Goal: Communication & Community: Participate in discussion

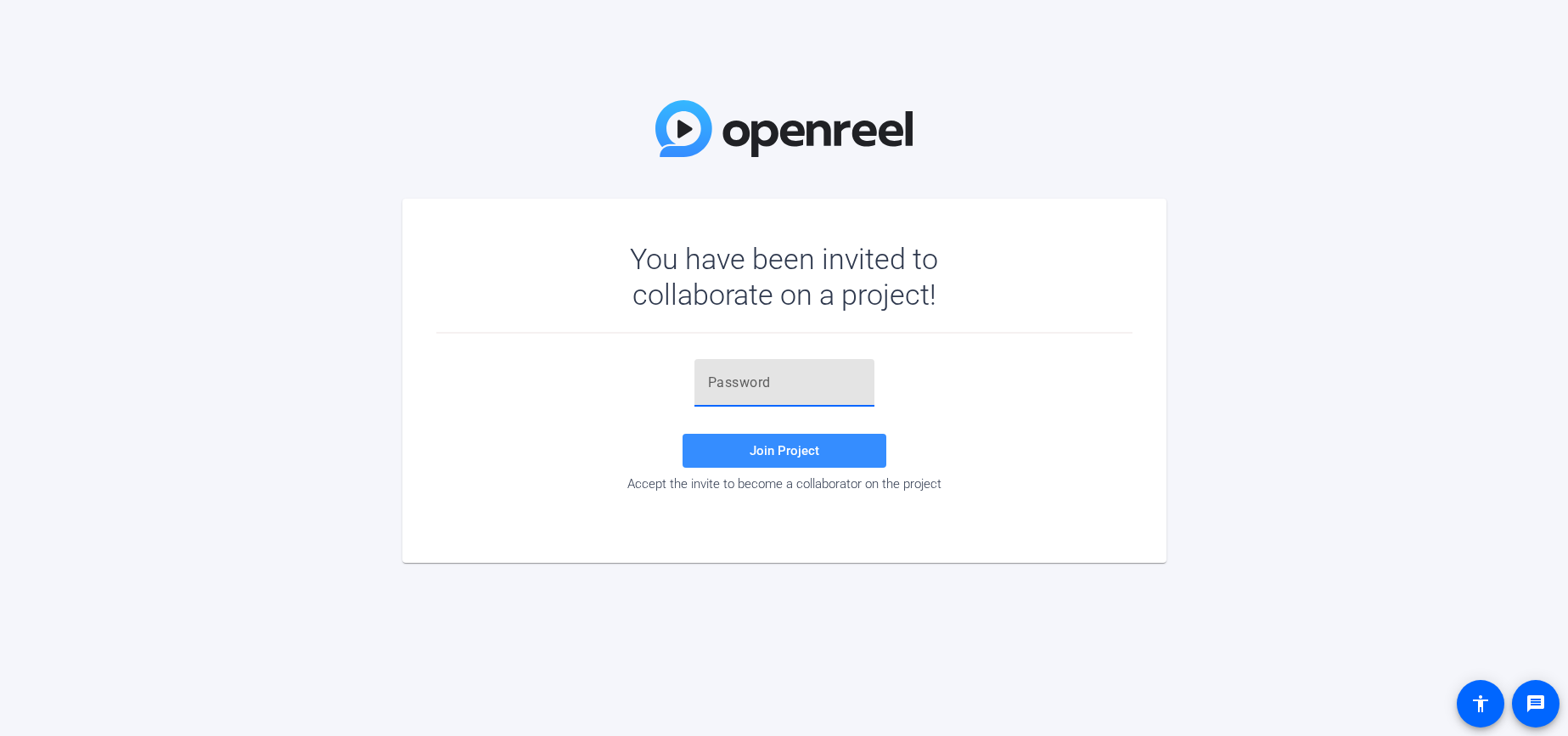
click at [742, 383] on input "text" at bounding box center [784, 382] width 152 height 21
paste input "-'MYlL"
type input "-'MYlL"
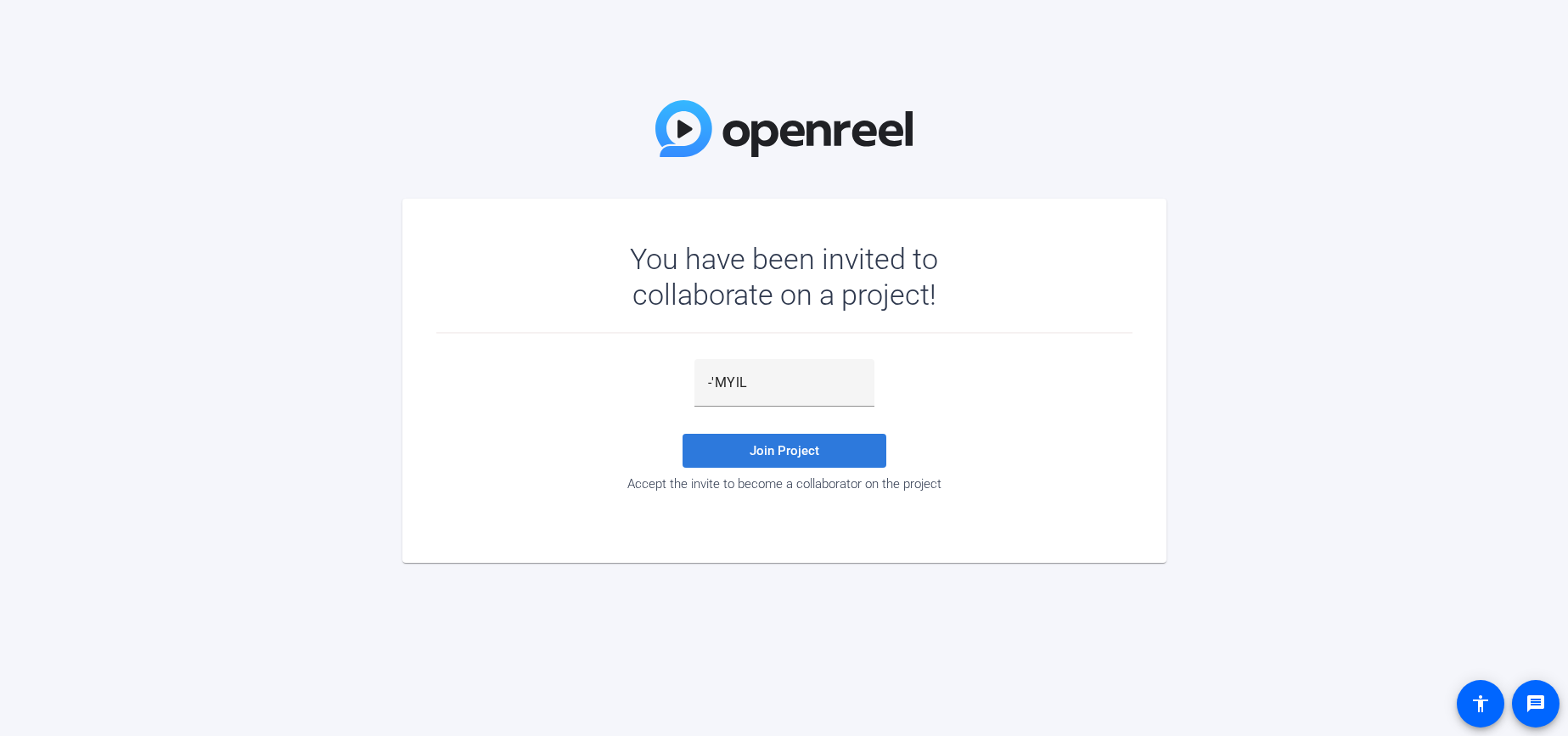
click at [771, 456] on span "Join Project" at bounding box center [784, 451] width 69 height 16
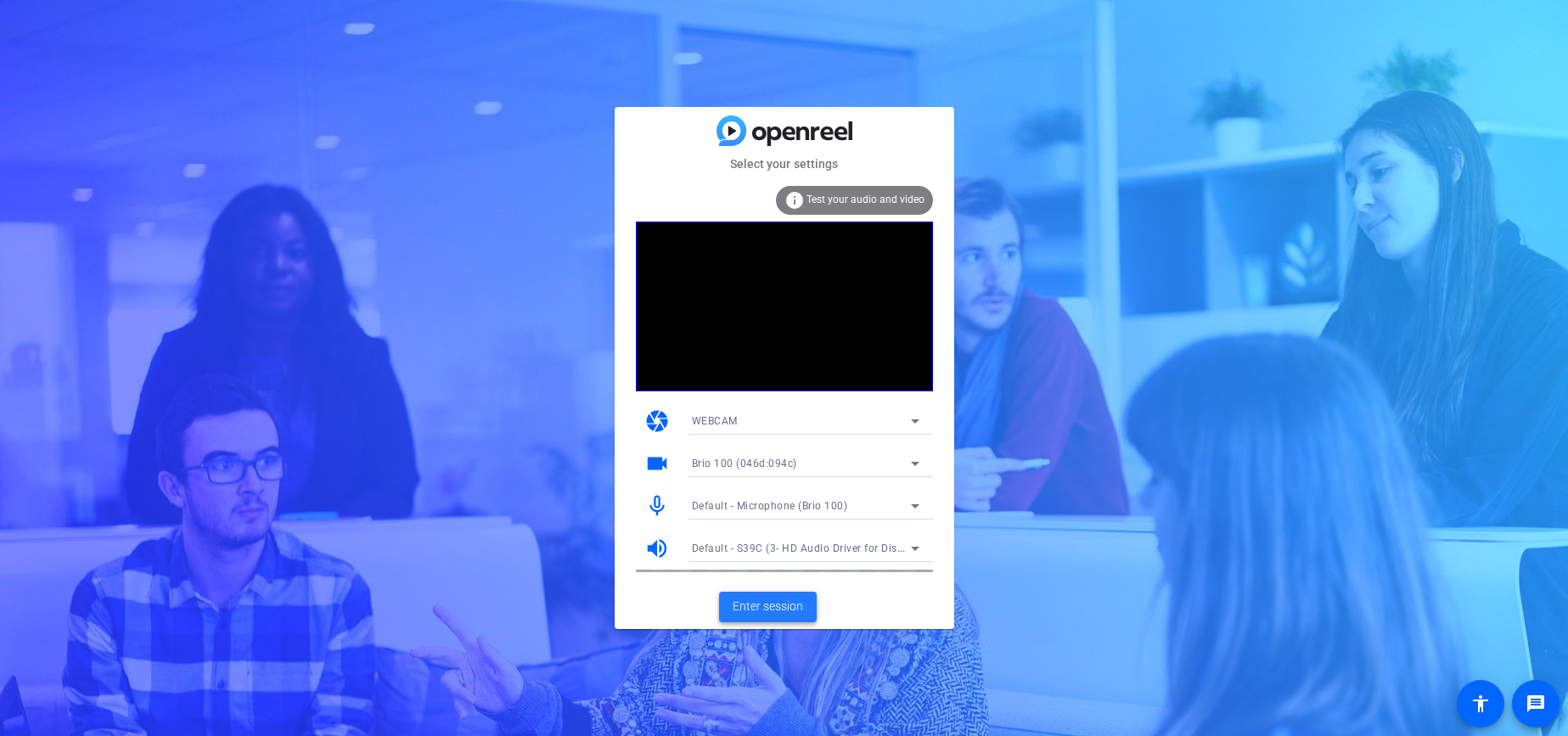
click at [770, 615] on span "Enter session" at bounding box center [767, 606] width 70 height 18
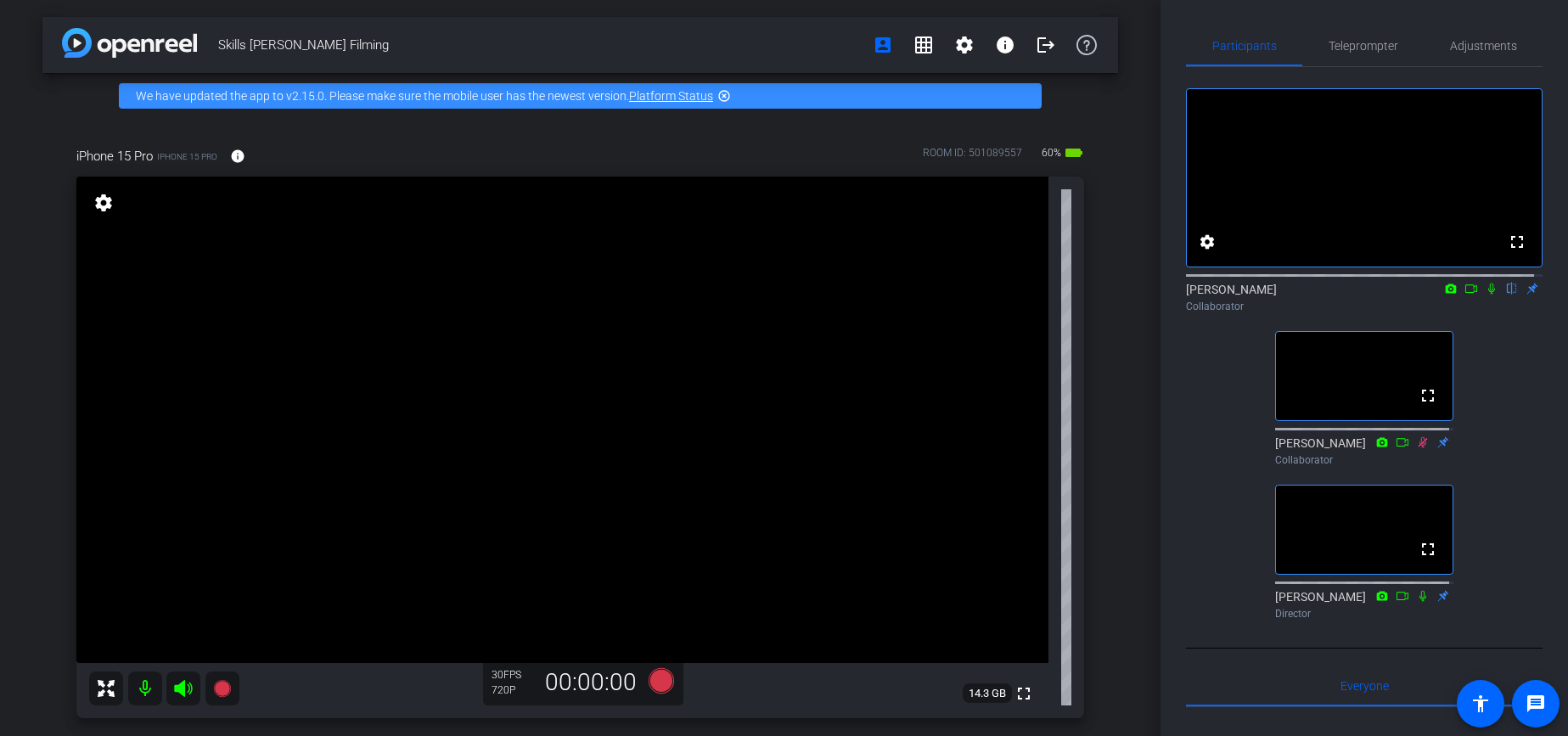
click at [1485, 294] on icon at bounding box center [1492, 288] width 14 height 12
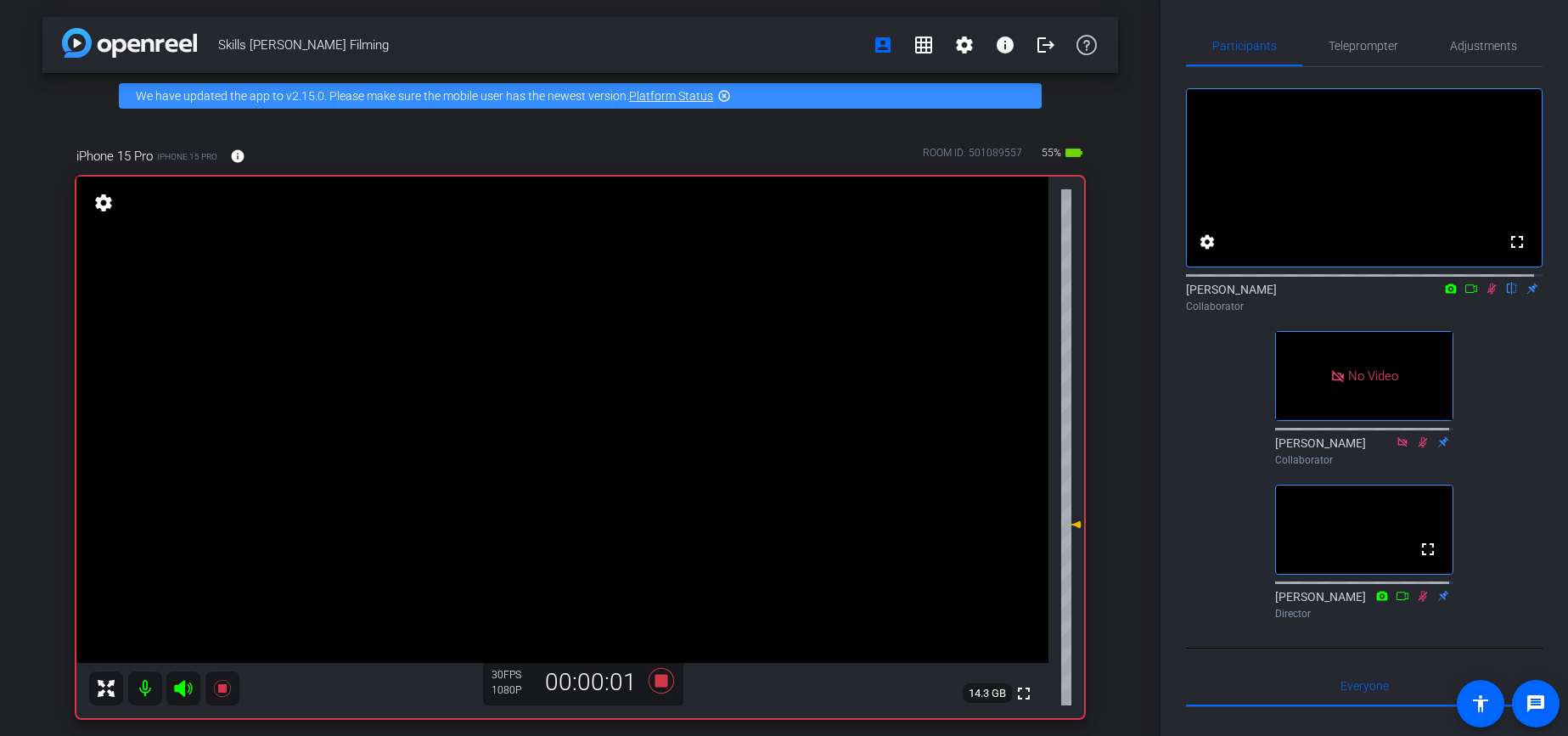
click at [1487, 294] on icon at bounding box center [1492, 288] width 10 height 11
click at [1488, 294] on icon at bounding box center [1491, 288] width 7 height 11
click at [1523, 419] on div "fullscreen settings [PERSON_NAME] flip Collaborator No Video [PERSON_NAME] Coll…" at bounding box center [1364, 347] width 357 height 559
click at [1485, 294] on icon at bounding box center [1492, 288] width 14 height 12
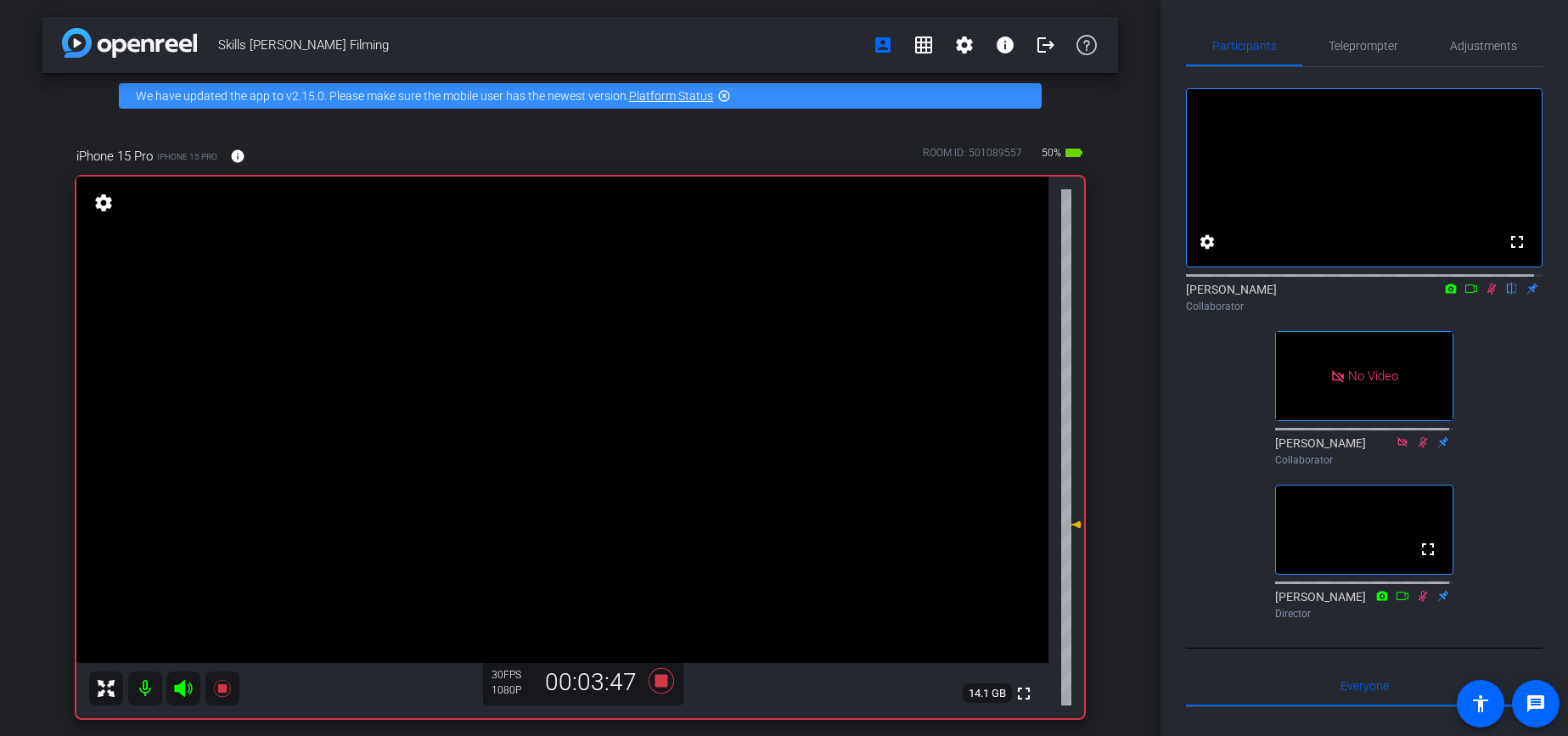
click at [1214, 423] on div "fullscreen settings [PERSON_NAME] flip Collaborator No Video [PERSON_NAME] Coll…" at bounding box center [1364, 347] width 357 height 559
click at [1487, 294] on icon at bounding box center [1492, 288] width 10 height 11
click at [1485, 294] on icon at bounding box center [1492, 288] width 14 height 12
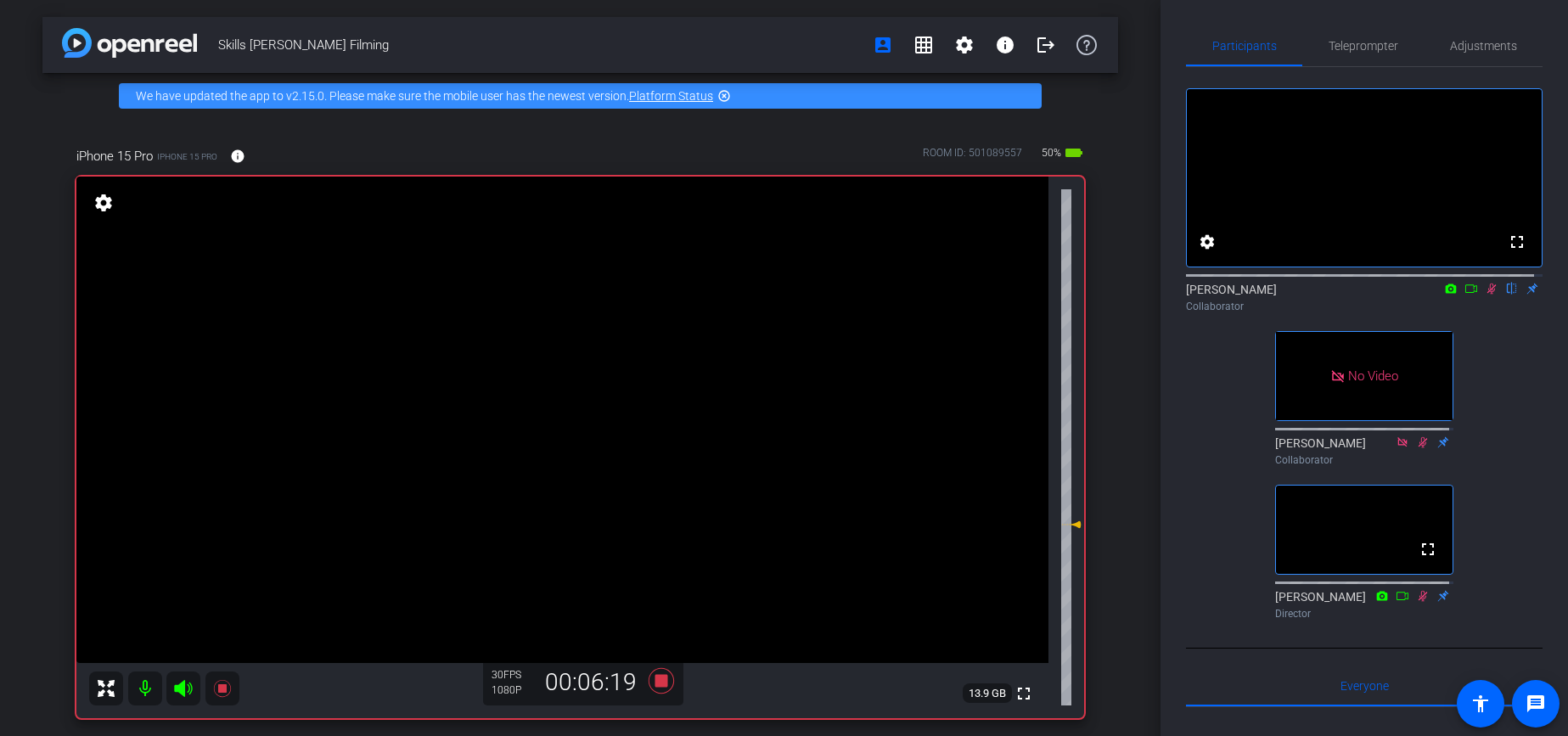
click at [1487, 294] on icon at bounding box center [1492, 288] width 10 height 11
click at [1485, 294] on icon at bounding box center [1492, 288] width 14 height 12
click at [1487, 294] on icon at bounding box center [1492, 288] width 10 height 11
click at [1488, 294] on icon at bounding box center [1491, 288] width 7 height 11
click at [1492, 357] on div "fullscreen settings [PERSON_NAME] flip Collaborator No Video [PERSON_NAME] Coll…" at bounding box center [1364, 347] width 357 height 559
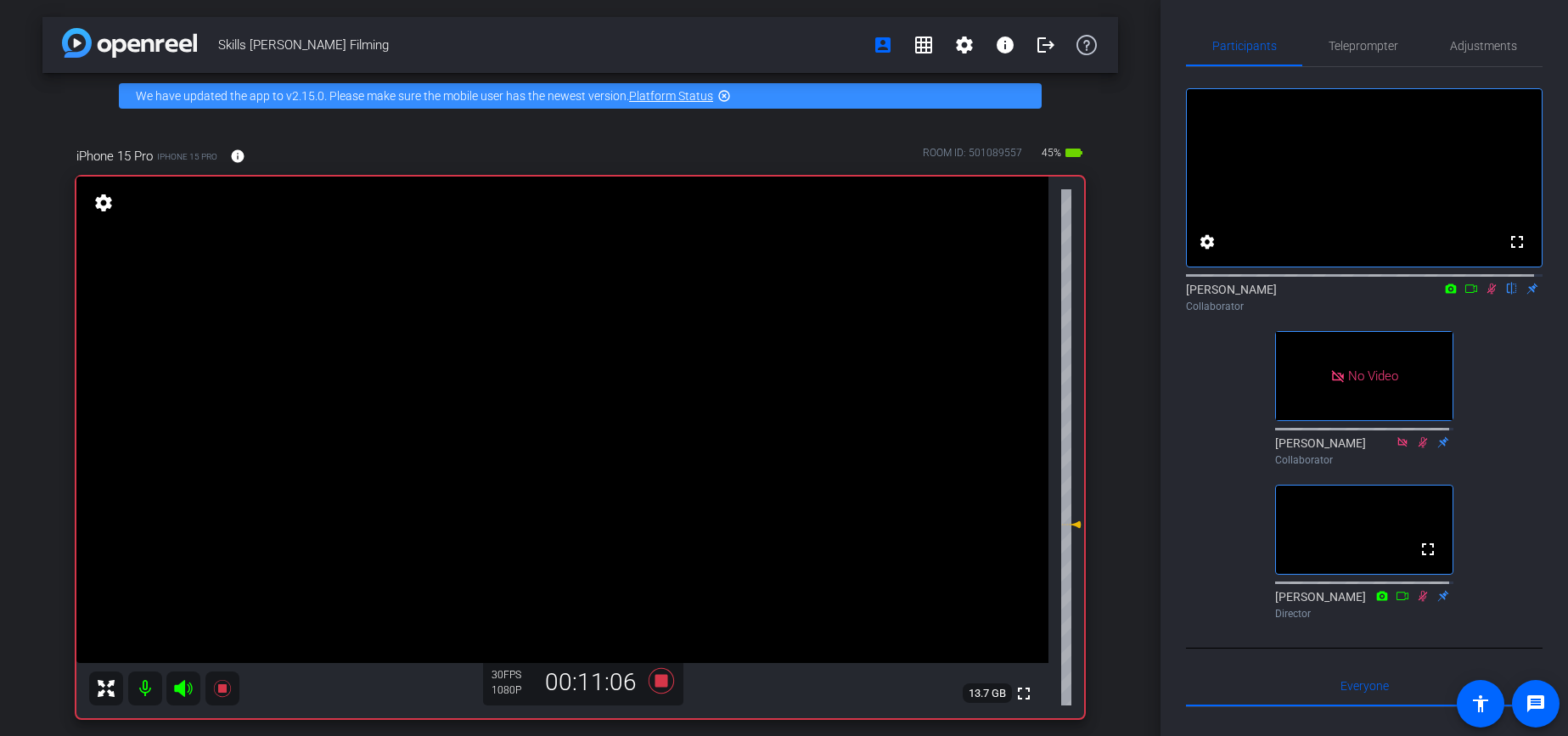
click at [1487, 294] on icon at bounding box center [1492, 288] width 10 height 11
click at [1488, 294] on icon at bounding box center [1491, 288] width 7 height 11
click at [1485, 294] on icon at bounding box center [1492, 288] width 14 height 12
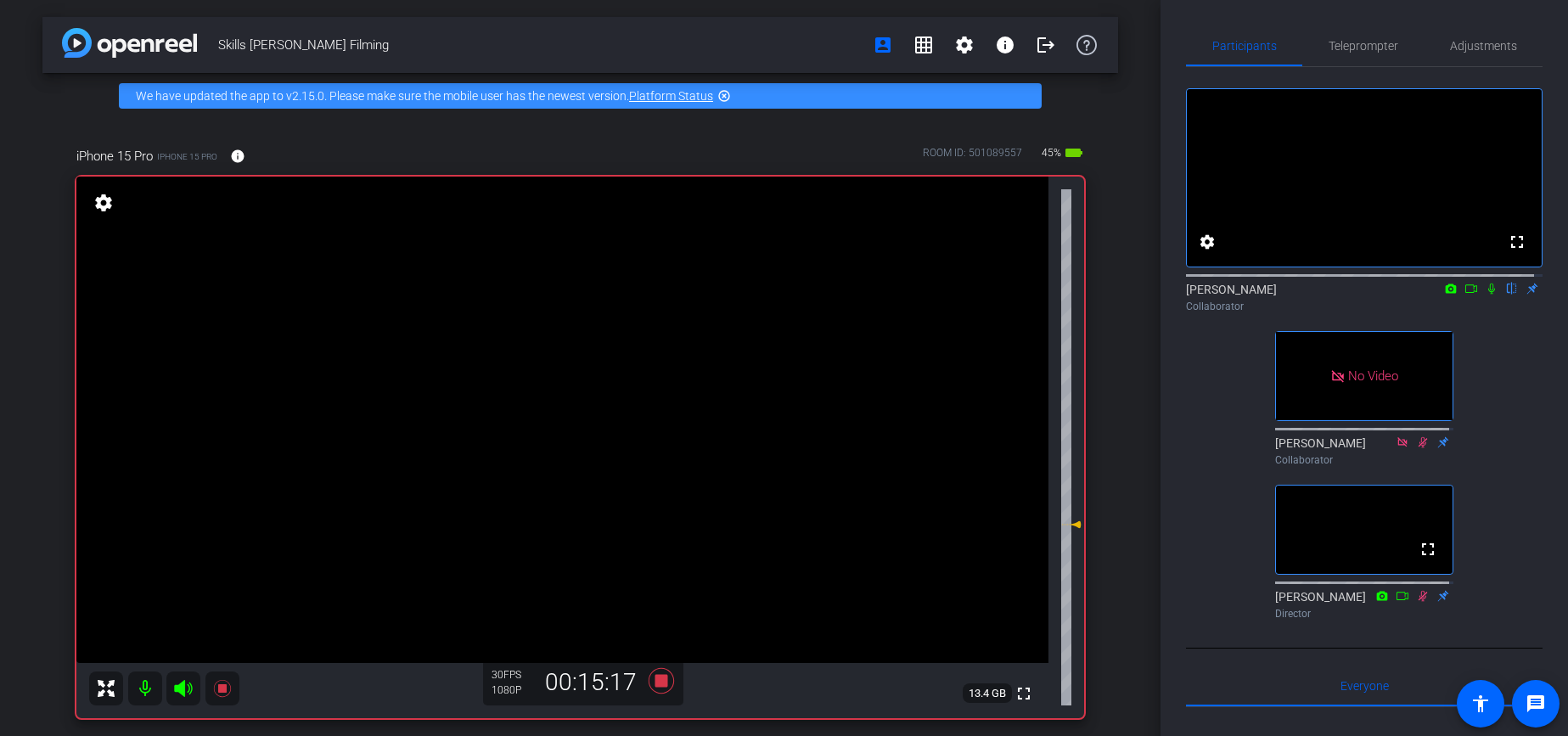
click at [1488, 294] on icon at bounding box center [1491, 288] width 7 height 11
click at [1485, 294] on icon at bounding box center [1492, 288] width 14 height 12
click at [1488, 294] on icon at bounding box center [1491, 288] width 7 height 11
click at [1507, 368] on div "fullscreen settings [PERSON_NAME] flip Collaborator No Video [PERSON_NAME] Coll…" at bounding box center [1364, 347] width 357 height 559
click at [1485, 294] on icon at bounding box center [1492, 288] width 14 height 12
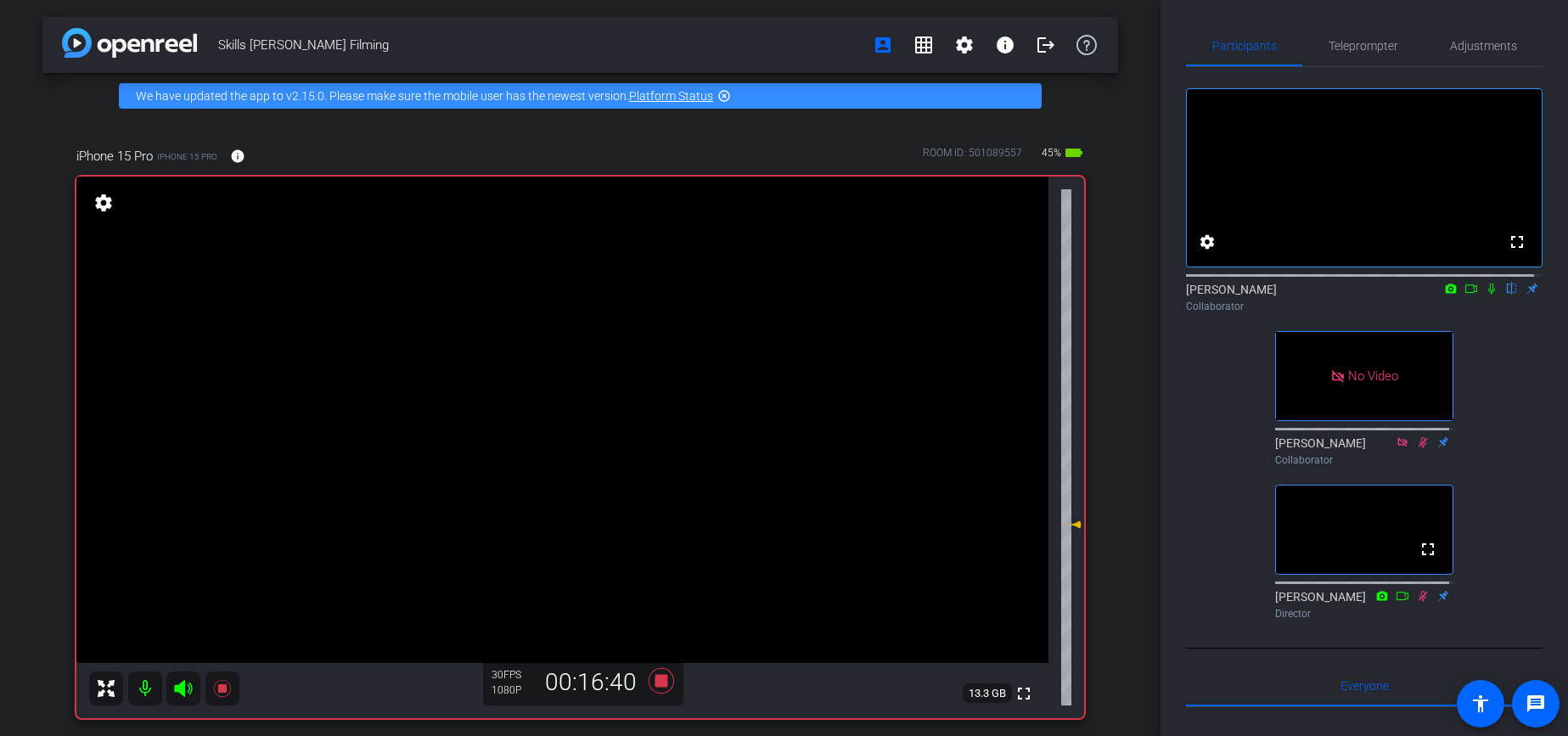
click at [1485, 294] on icon at bounding box center [1492, 288] width 14 height 12
click at [1488, 294] on icon at bounding box center [1491, 288] width 7 height 11
click at [1487, 294] on icon at bounding box center [1492, 288] width 10 height 11
click at [1464, 294] on icon at bounding box center [1471, 288] width 14 height 12
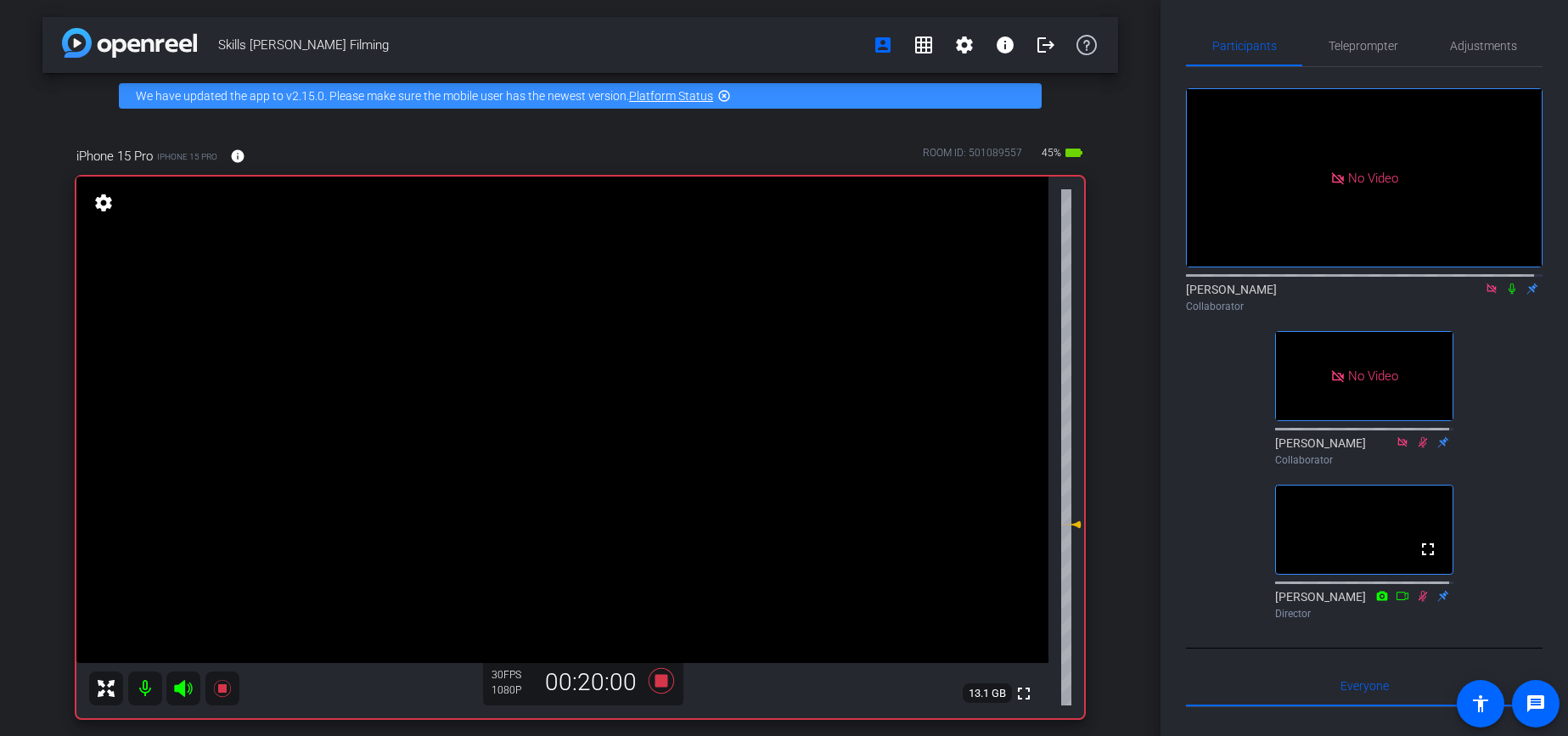
click at [1508, 294] on icon at bounding box center [1511, 288] width 7 height 11
click at [1491, 388] on div "No Video [PERSON_NAME] Collaborator No Video [PERSON_NAME] Collaborator fullscr…" at bounding box center [1364, 347] width 357 height 559
click at [1486, 293] on icon at bounding box center [1491, 288] width 10 height 10
click at [1485, 294] on icon at bounding box center [1492, 288] width 14 height 12
click at [1488, 294] on icon at bounding box center [1491, 288] width 7 height 11
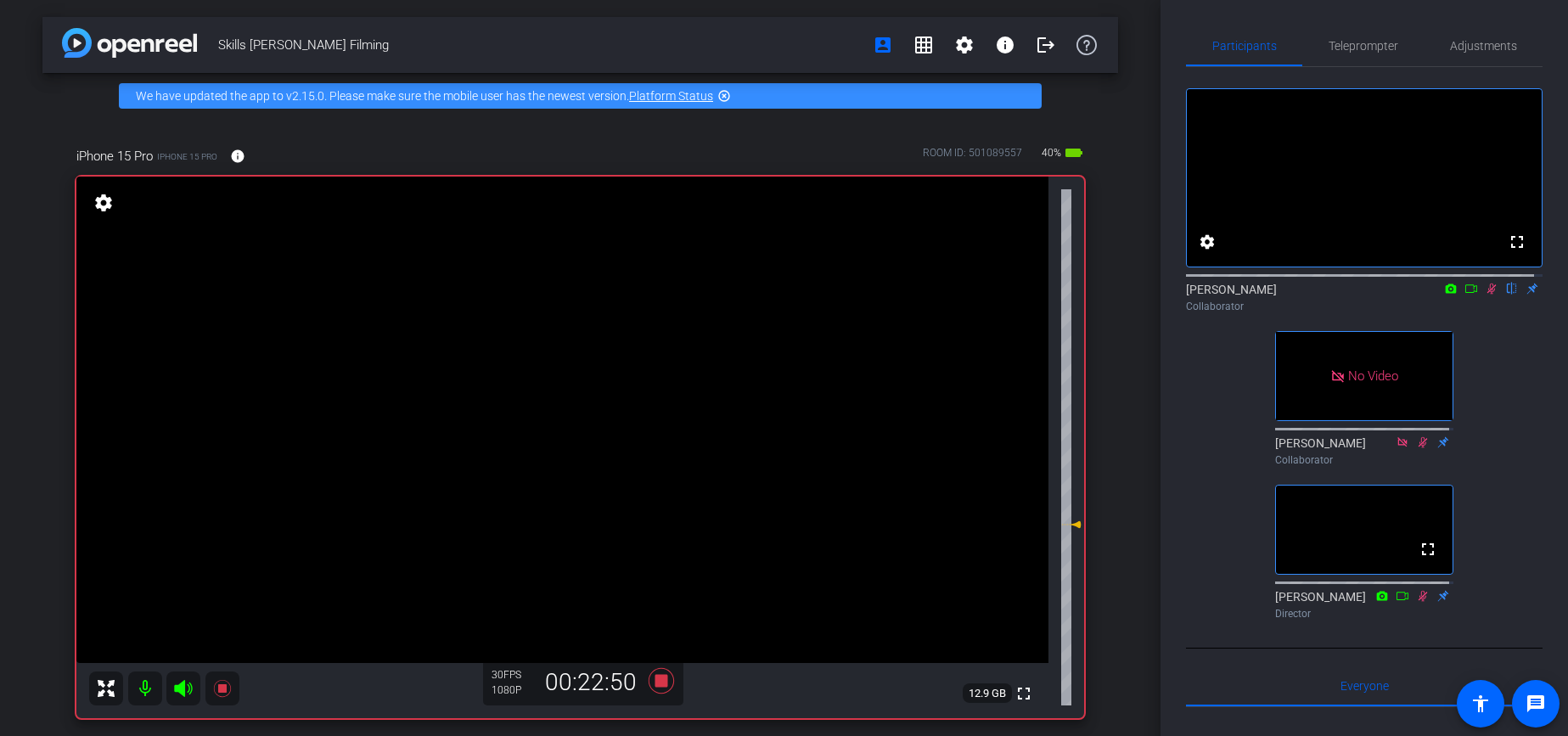
drag, startPoint x: 1481, startPoint y: 306, endPoint x: 1490, endPoint y: 320, distance: 16.6
click at [1487, 294] on icon at bounding box center [1492, 288] width 10 height 11
click at [1485, 294] on icon at bounding box center [1492, 288] width 14 height 12
click at [1465, 293] on icon at bounding box center [1471, 288] width 12 height 9
click at [1504, 294] on icon at bounding box center [1511, 288] width 14 height 12
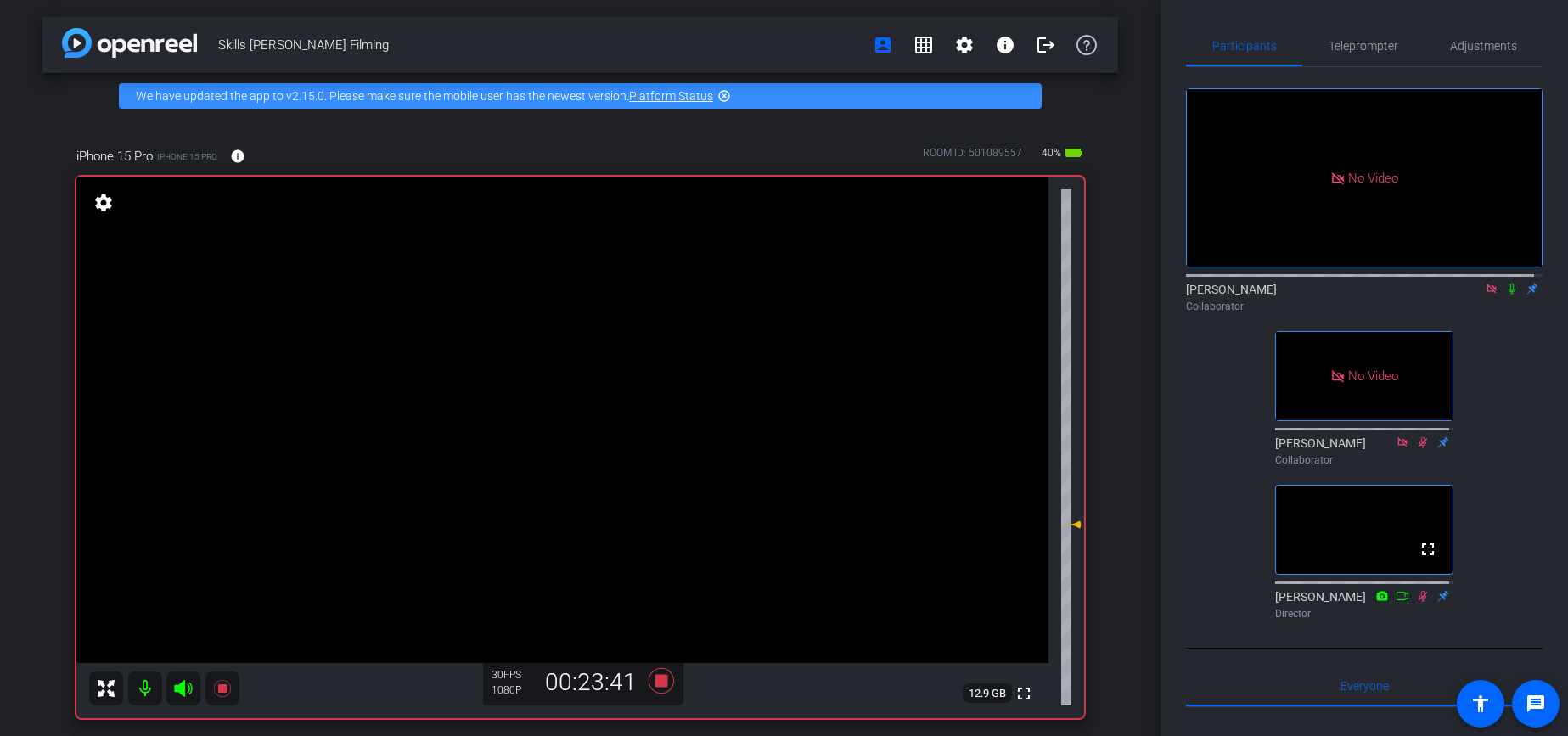
click at [1486, 293] on icon at bounding box center [1491, 288] width 10 height 10
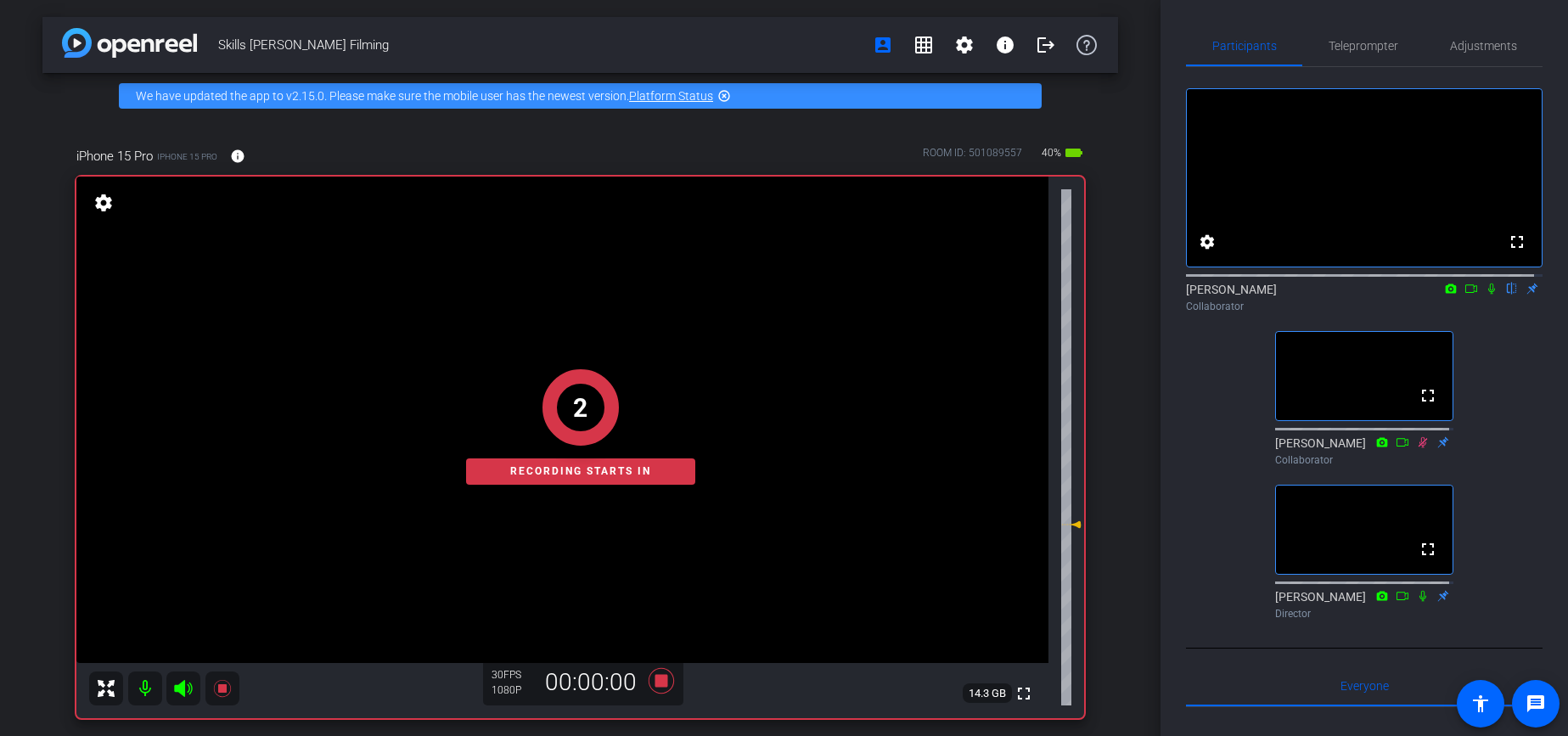
click at [1485, 294] on icon at bounding box center [1492, 288] width 14 height 12
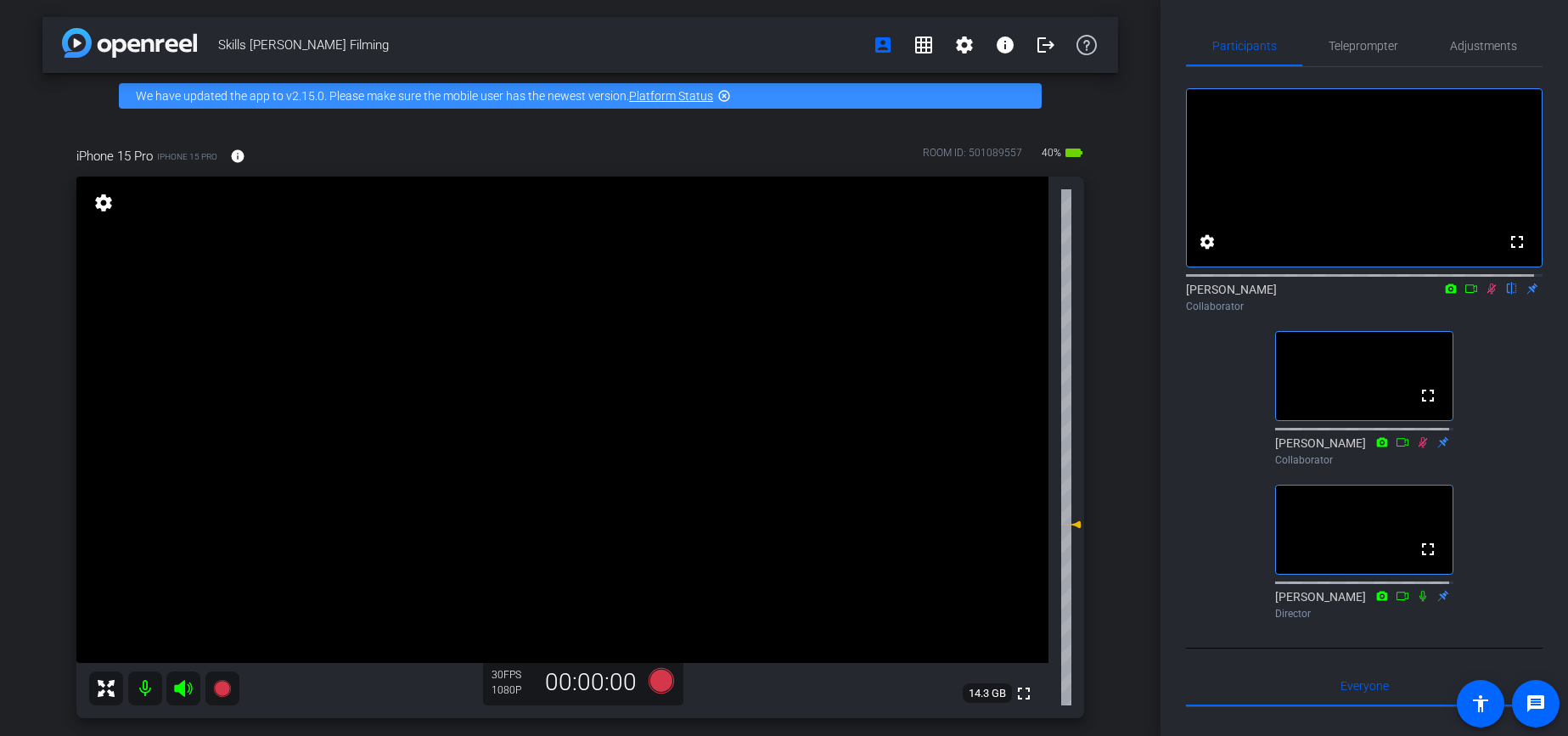
click at [1487, 294] on icon at bounding box center [1492, 288] width 10 height 11
